Goal: Transaction & Acquisition: Purchase product/service

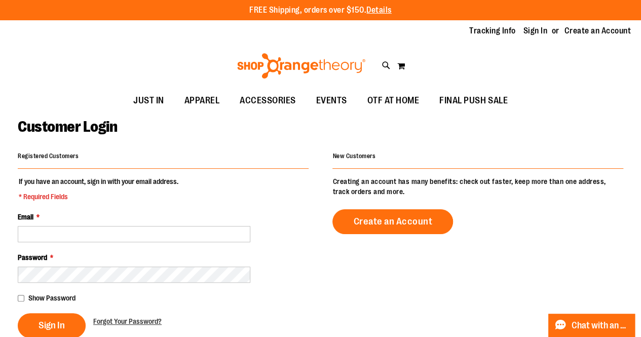
click at [292, 67] on img at bounding box center [301, 65] width 131 height 25
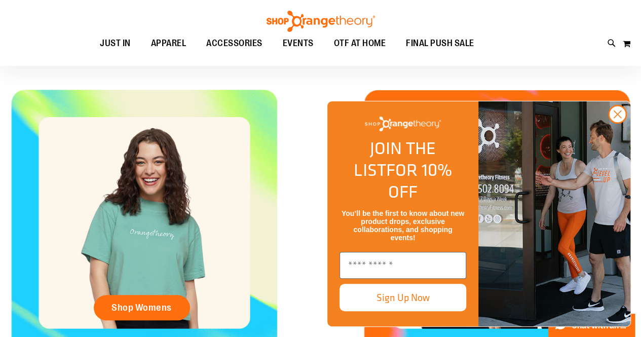
scroll to position [339, 0]
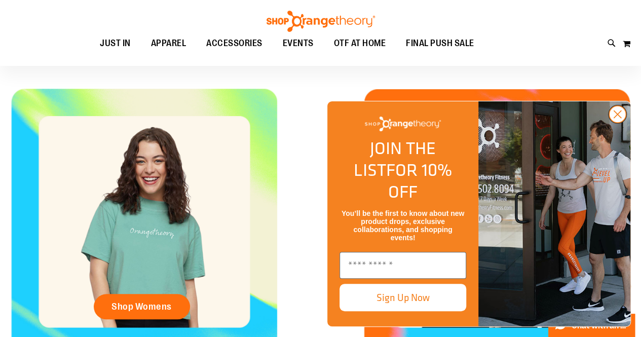
click at [613, 123] on circle "Close dialog" at bounding box center [617, 114] width 17 height 17
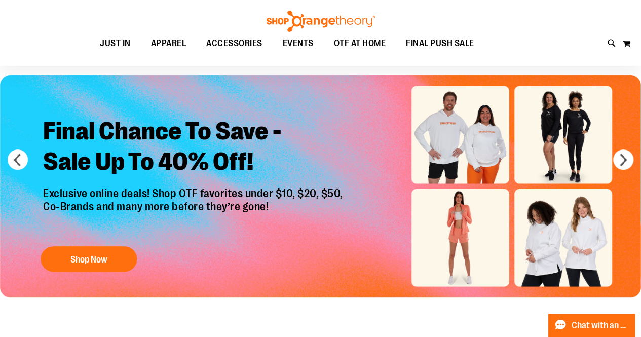
scroll to position [39, 0]
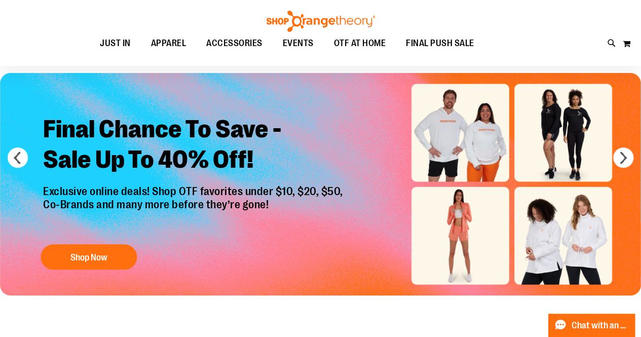
click at [459, 225] on img "Slide 1 of 6" at bounding box center [320, 184] width 641 height 222
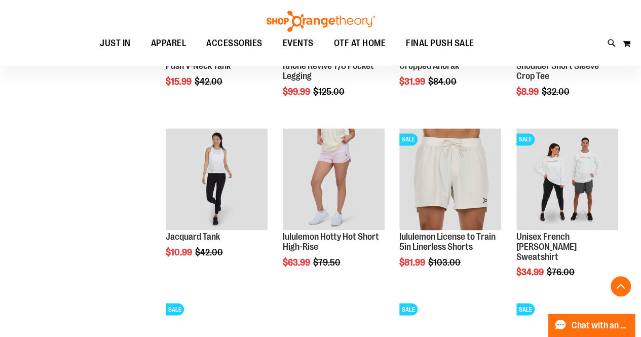
scroll to position [750, 0]
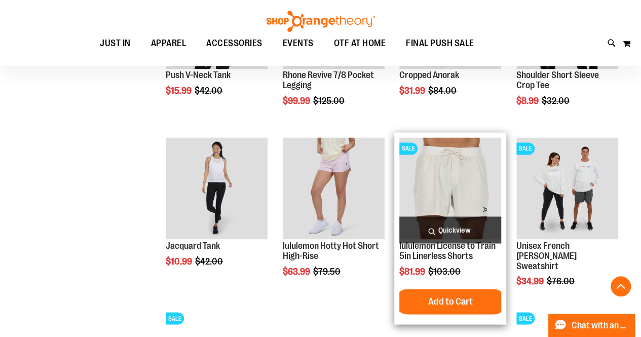
click at [445, 191] on img "product" at bounding box center [450, 188] width 102 height 102
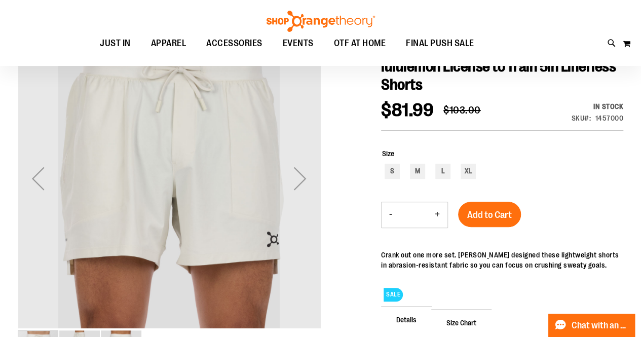
scroll to position [121, 0]
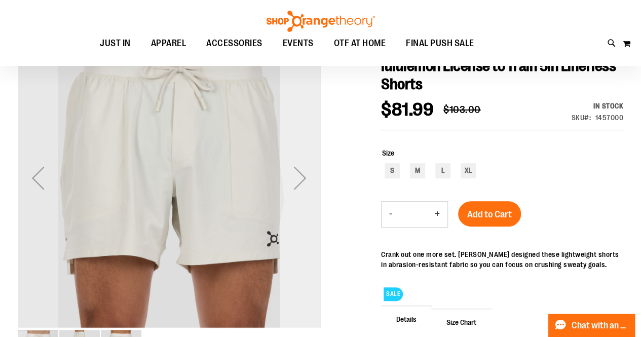
click at [314, 183] on div "Next" at bounding box center [300, 178] width 41 height 41
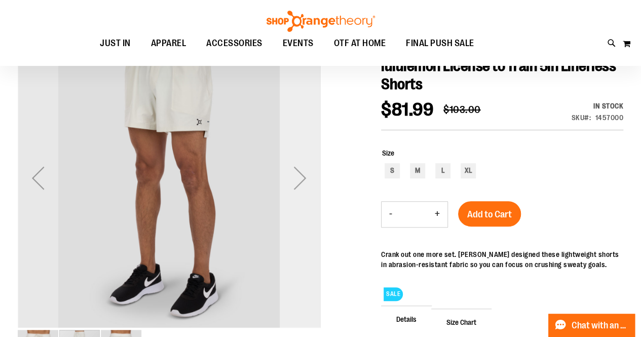
click at [309, 180] on div "Next" at bounding box center [300, 178] width 41 height 41
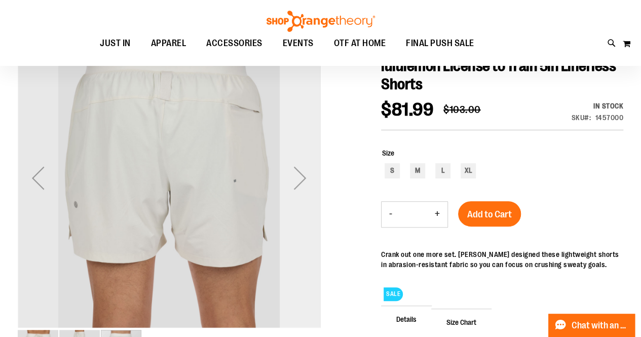
click at [309, 180] on div "Next" at bounding box center [300, 178] width 41 height 41
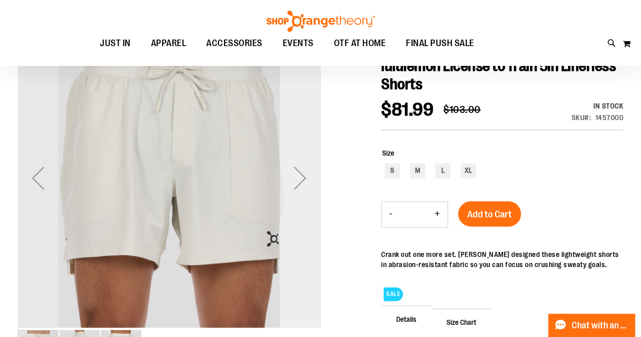
click at [309, 180] on div "Next" at bounding box center [300, 178] width 41 height 41
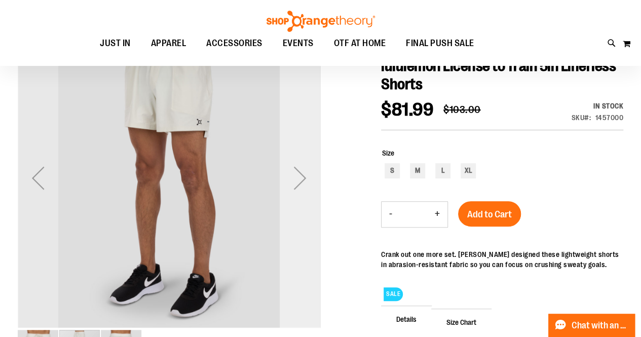
click at [309, 180] on div "Next" at bounding box center [300, 178] width 41 height 41
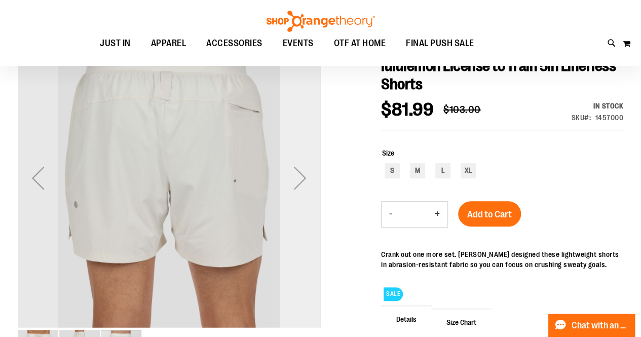
click at [309, 180] on div "Next" at bounding box center [300, 178] width 41 height 41
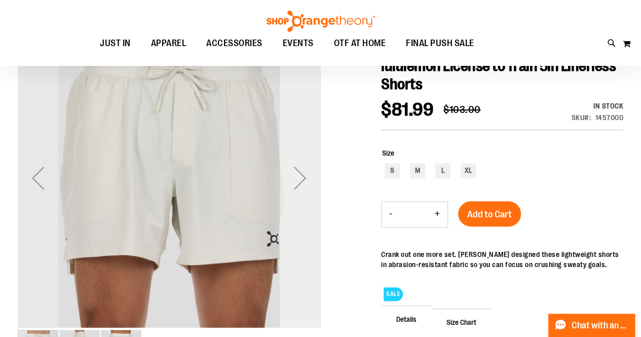
click at [309, 180] on div "Next" at bounding box center [300, 178] width 41 height 41
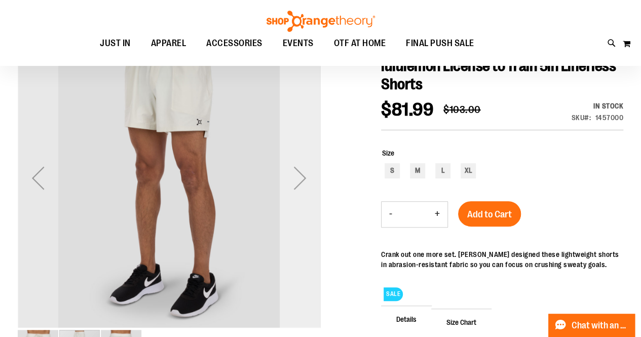
click at [309, 180] on div "Next" at bounding box center [300, 178] width 41 height 41
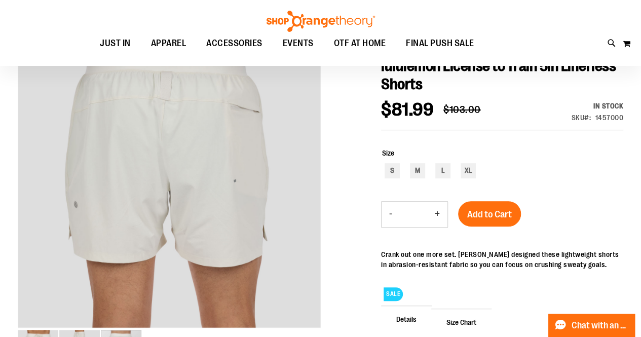
scroll to position [53, 0]
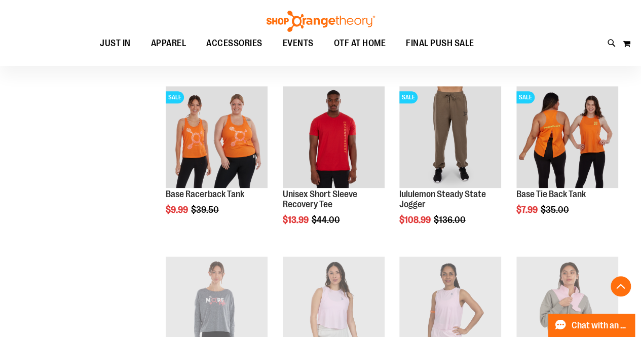
scroll to position [462, 0]
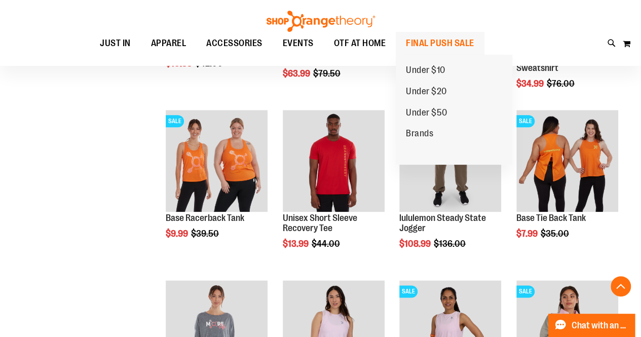
click at [447, 46] on span "FINAL PUSH SALE" at bounding box center [440, 43] width 68 height 23
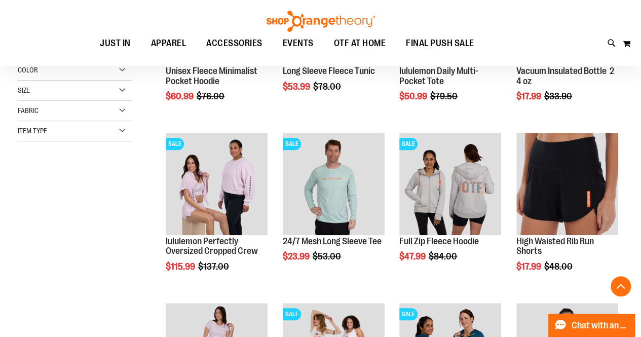
scroll to position [244, 0]
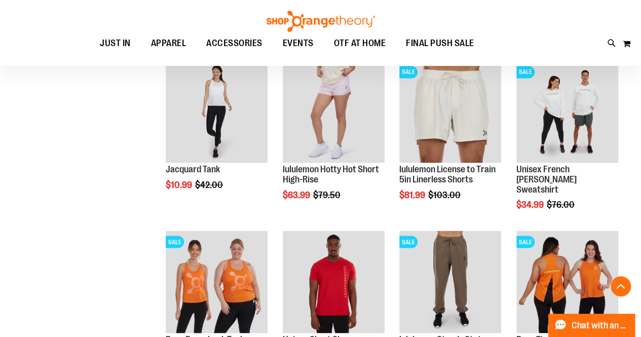
scroll to position [845, 0]
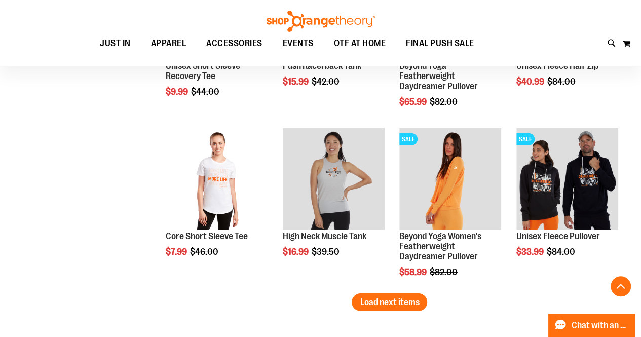
scroll to position [1621, 0]
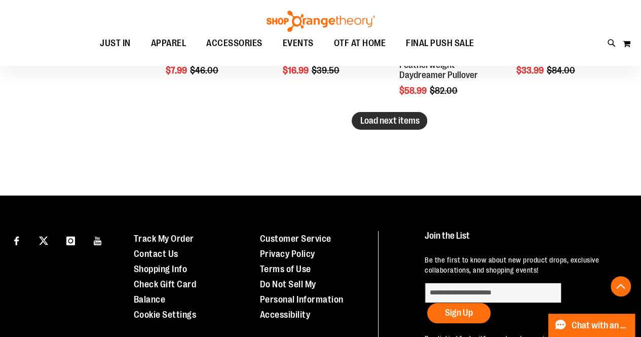
click at [394, 124] on span "Load next items" at bounding box center [389, 121] width 59 height 10
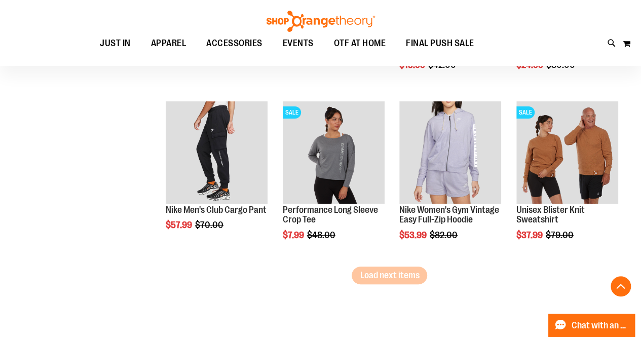
scroll to position [1977, 0]
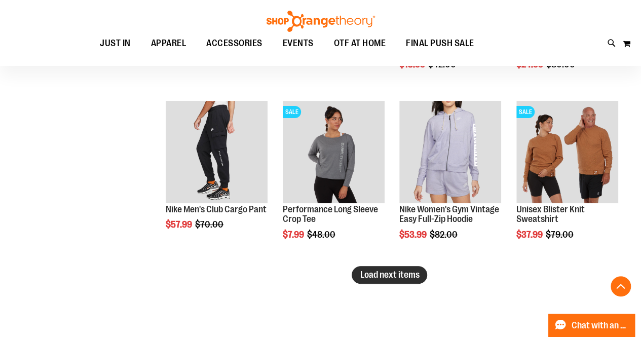
click at [393, 277] on span "Load next items" at bounding box center [389, 275] width 59 height 10
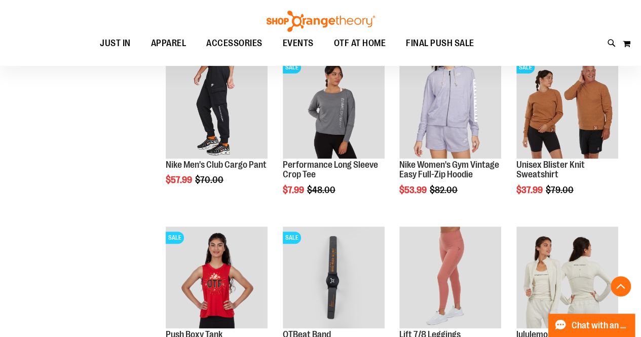
scroll to position [2022, 0]
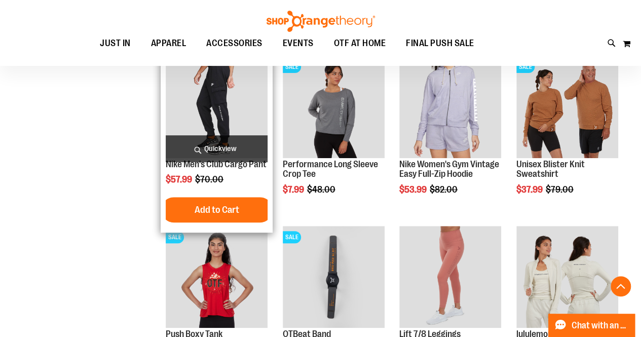
click at [202, 126] on img "product" at bounding box center [217, 107] width 102 height 102
click at [221, 146] on span "Quickview" at bounding box center [217, 148] width 102 height 27
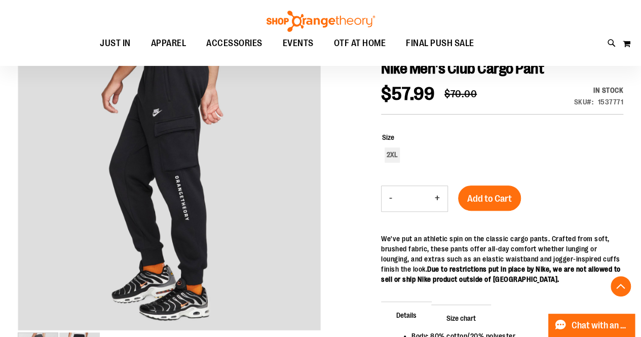
scroll to position [59, 0]
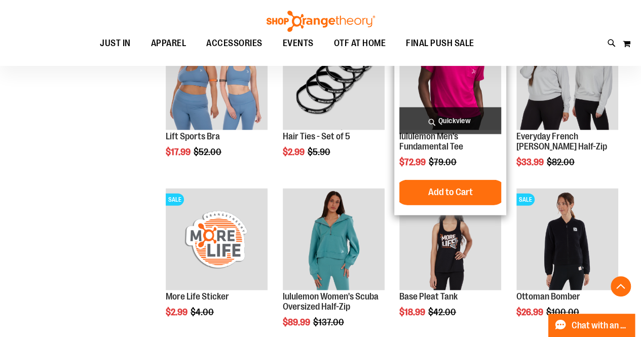
scroll to position [1062, 0]
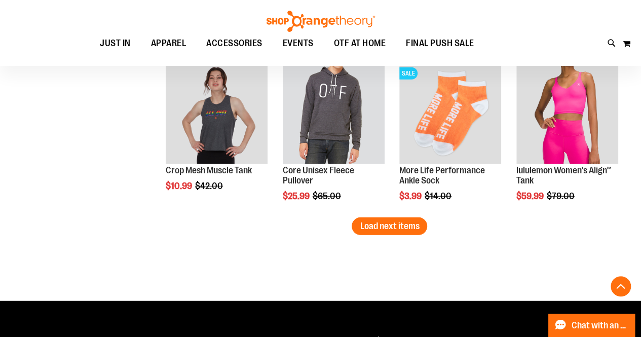
scroll to position [1344, 0]
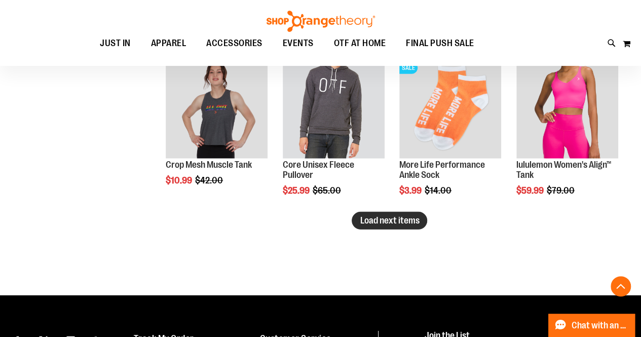
click at [375, 220] on span "Load next items" at bounding box center [389, 220] width 59 height 10
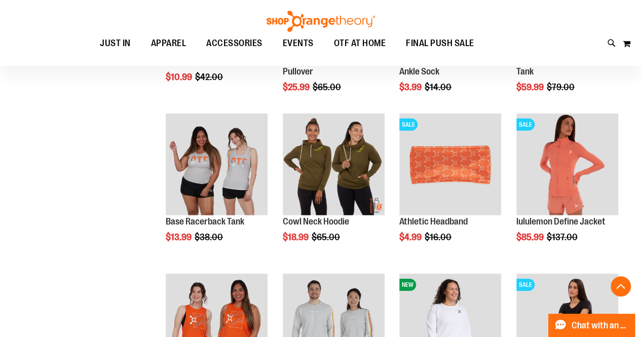
scroll to position [1454, 0]
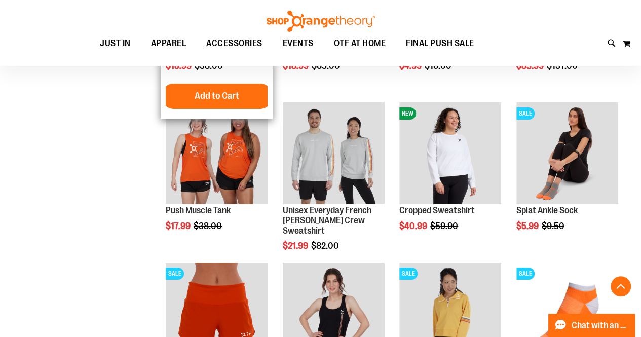
scroll to position [1760, 0]
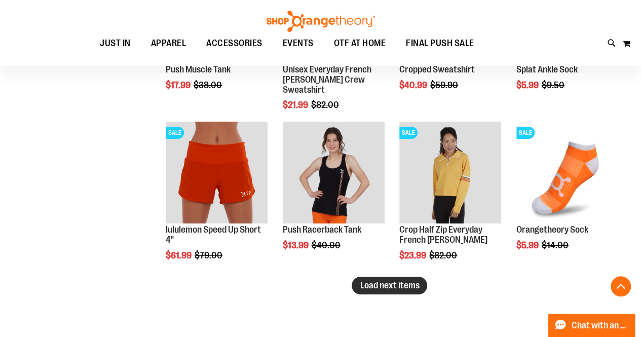
click at [372, 292] on button "Load next items" at bounding box center [389, 286] width 75 height 18
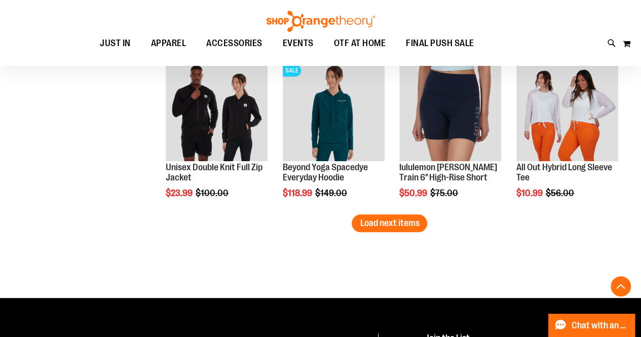
scroll to position [2303, 0]
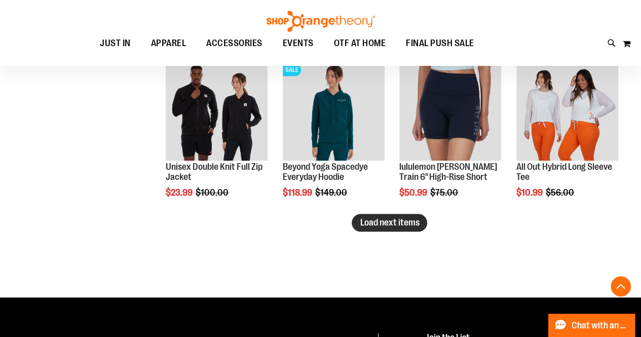
click at [381, 225] on span "Load next items" at bounding box center [389, 222] width 59 height 10
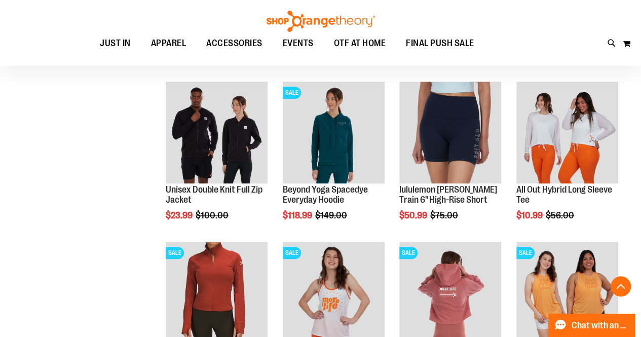
scroll to position [2277, 0]
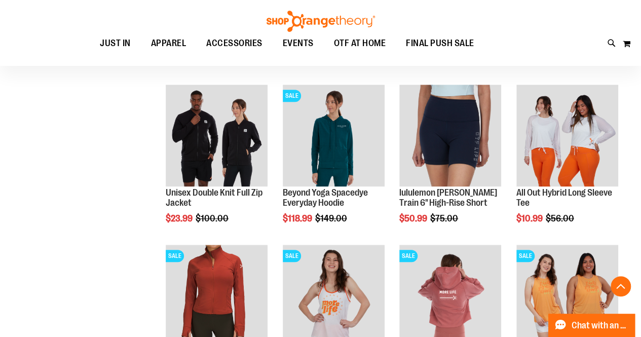
scroll to position [2415, 0]
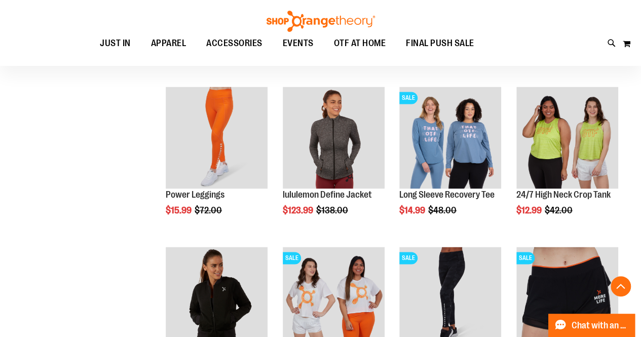
scroll to position [2591, 0]
